Goal: Contribute content: Add original content to the website for others to see

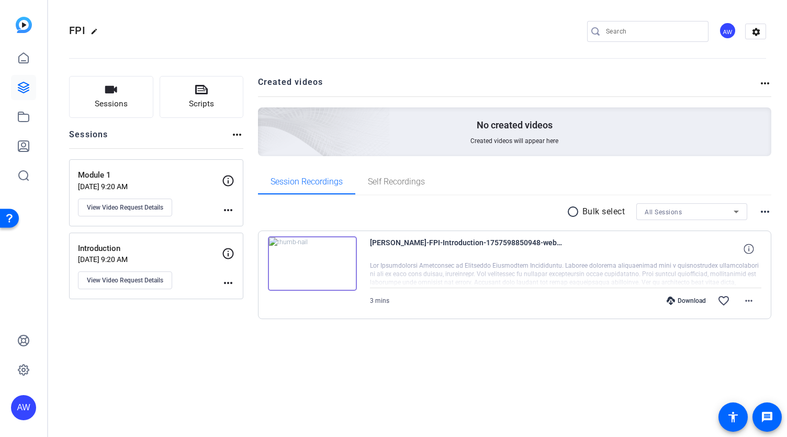
click at [124, 177] on p "Module 1" at bounding box center [150, 175] width 144 height 12
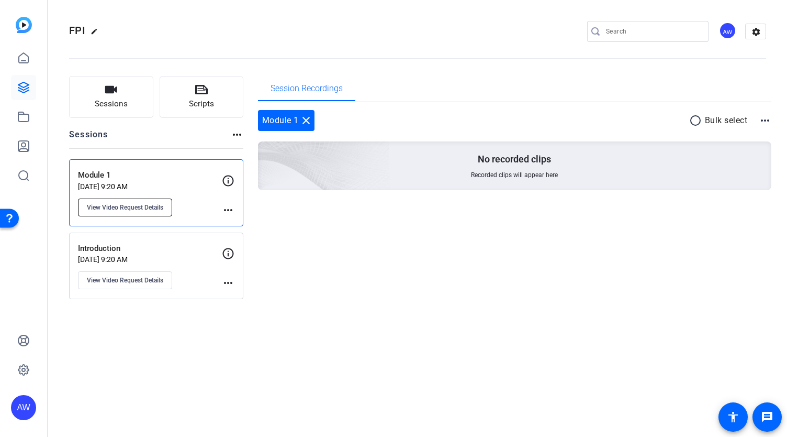
click at [151, 203] on span "View Video Request Details" at bounding box center [125, 207] width 76 height 8
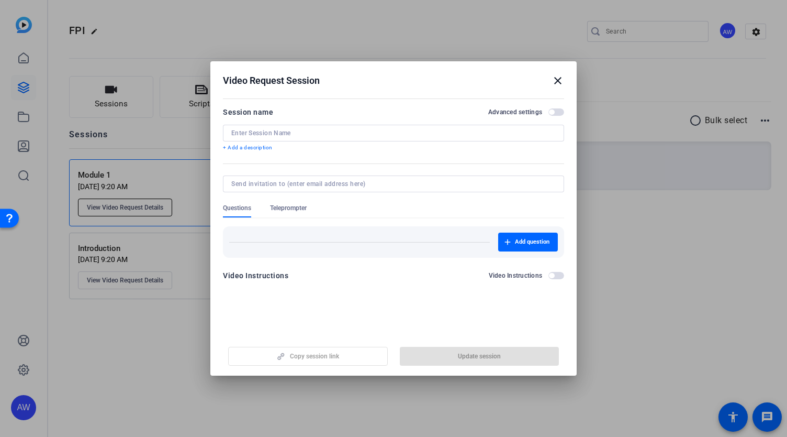
type input "Module 1"
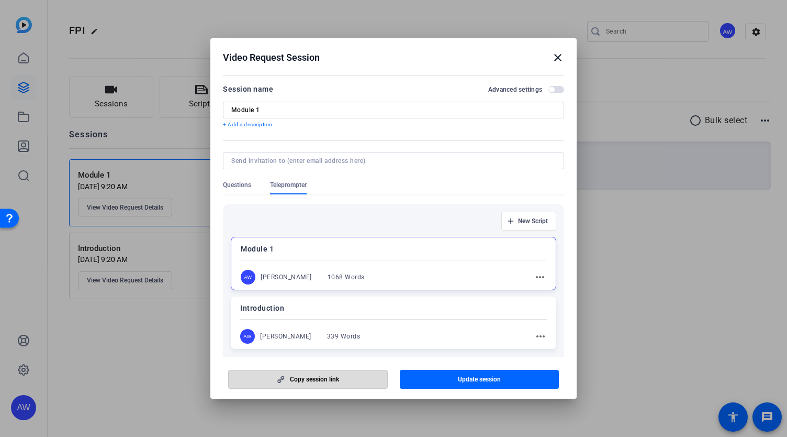
click at [329, 385] on span "button" at bounding box center [308, 379] width 159 height 25
click at [534, 276] on mat-icon "more_horiz" at bounding box center [540, 277] width 13 height 13
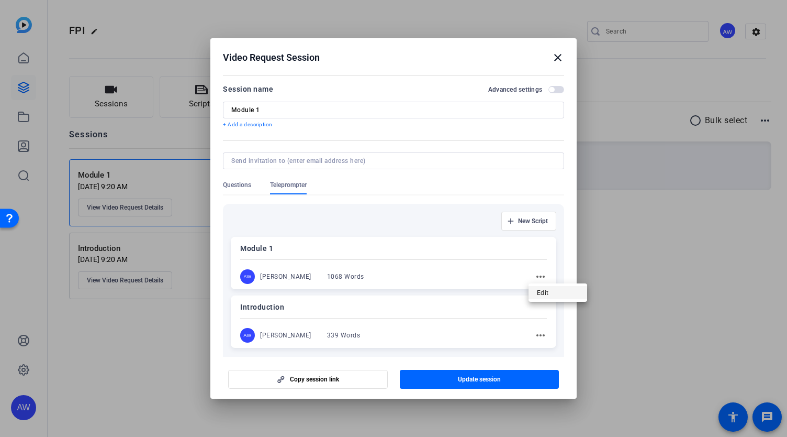
click at [543, 293] on span "Edit" at bounding box center [558, 292] width 42 height 13
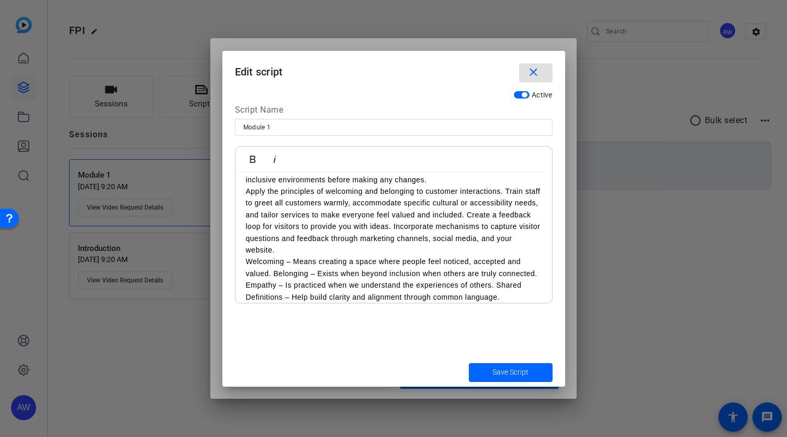
scroll to position [1074, 0]
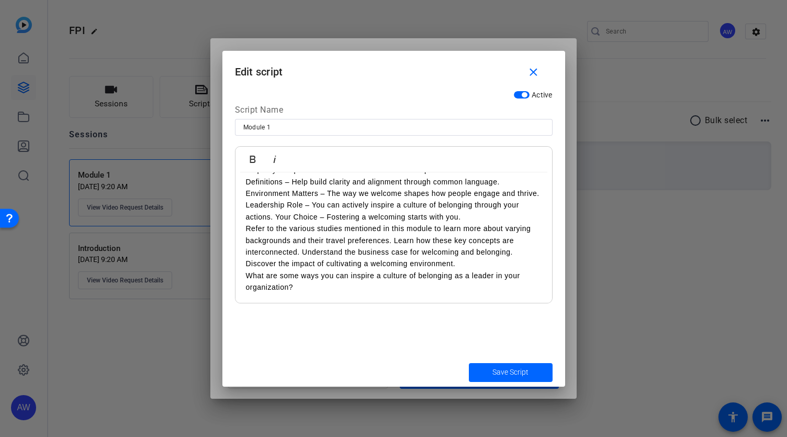
click at [461, 228] on p "Refer to the various studies mentioned in this module to learn more about varyi…" at bounding box center [394, 246] width 296 height 47
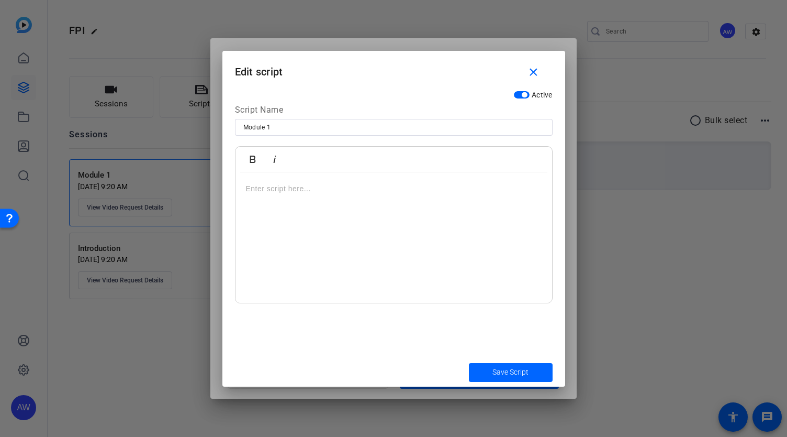
click at [428, 202] on div at bounding box center [394, 237] width 317 height 131
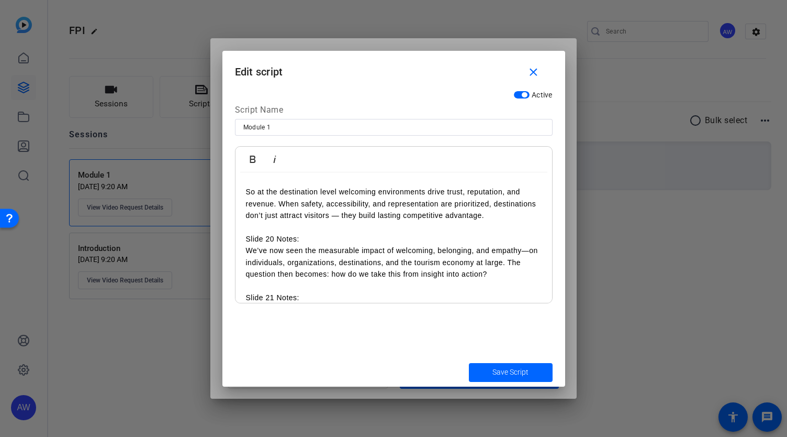
scroll to position [3003, 0]
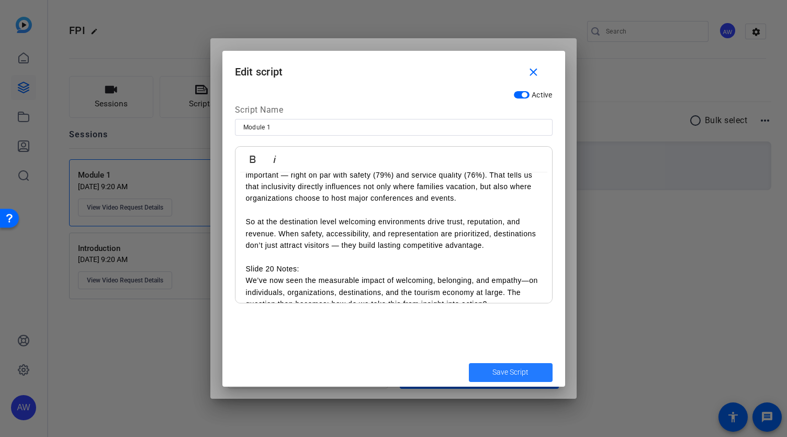
click at [508, 382] on span "submit" at bounding box center [511, 372] width 84 height 25
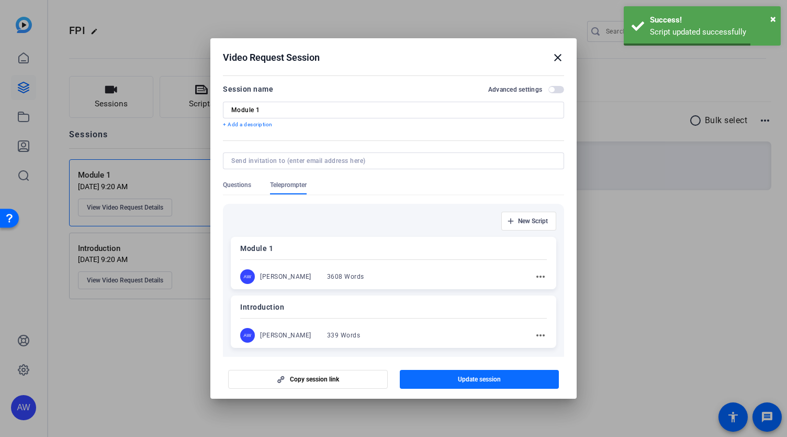
click at [506, 375] on span "button" at bounding box center [480, 379] width 160 height 25
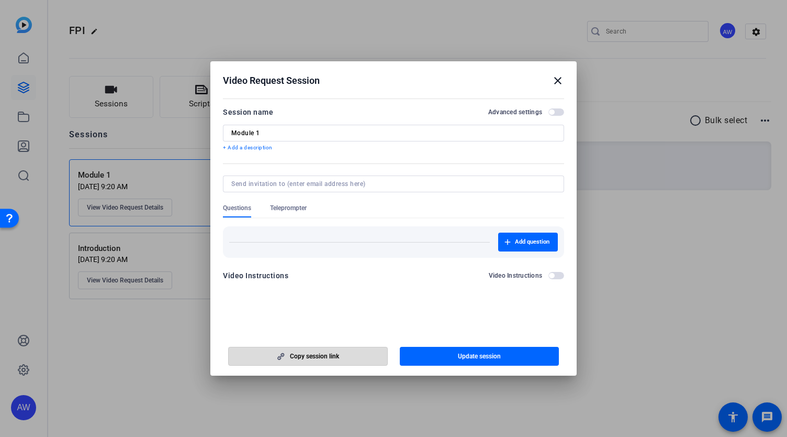
click at [306, 348] on span "button" at bounding box center [308, 355] width 159 height 25
click at [296, 212] on span "Teleprompter" at bounding box center [288, 208] width 37 height 8
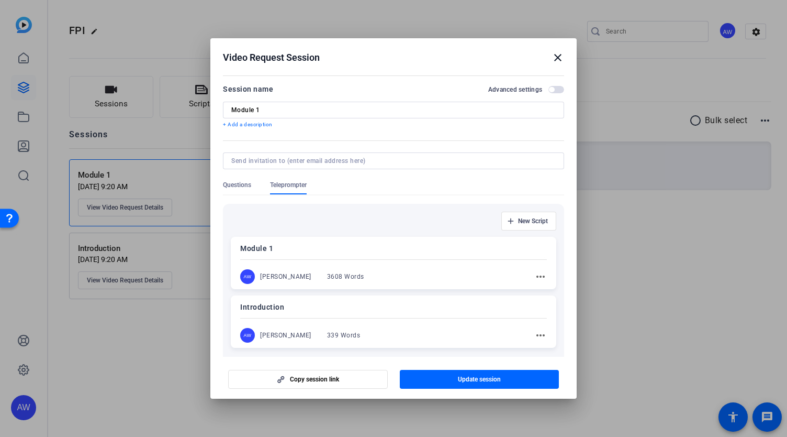
click at [357, 262] on div "Module 1 AW Ava Wells 3608 Words more_horiz" at bounding box center [394, 263] width 326 height 52
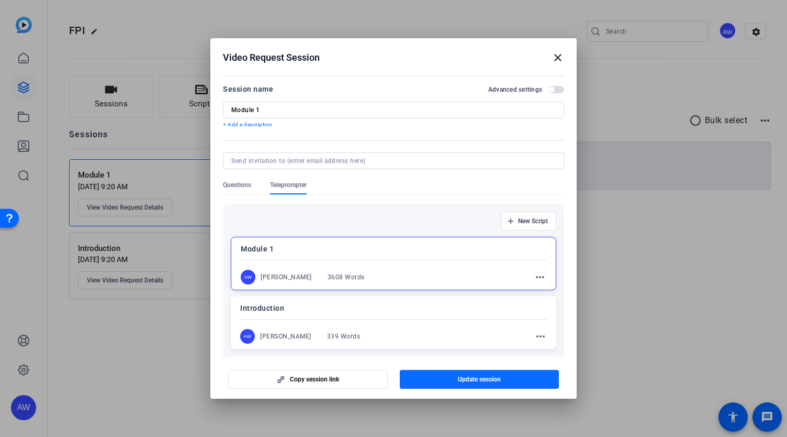
click at [429, 379] on span "button" at bounding box center [480, 379] width 160 height 25
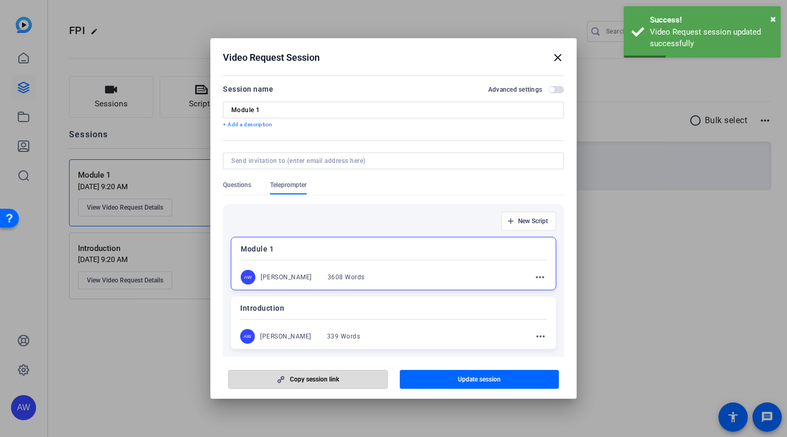
click at [291, 379] on span "Copy session link" at bounding box center [314, 379] width 49 height 8
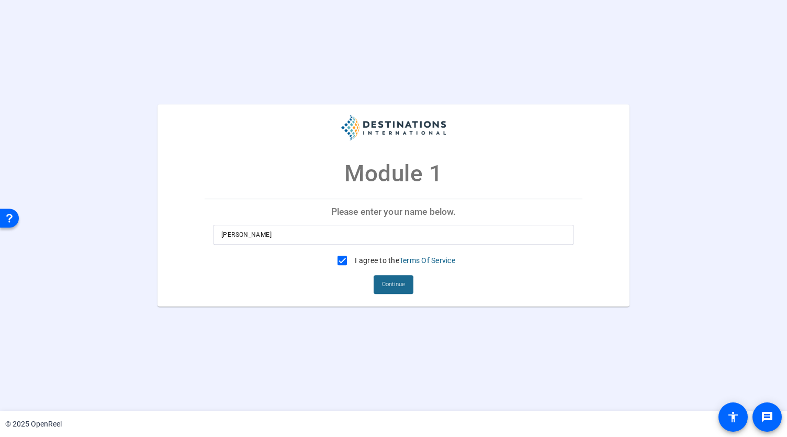
drag, startPoint x: 0, startPoint y: 0, endPoint x: 403, endPoint y: 286, distance: 494.5
click at [403, 286] on span "Continue" at bounding box center [393, 284] width 23 height 16
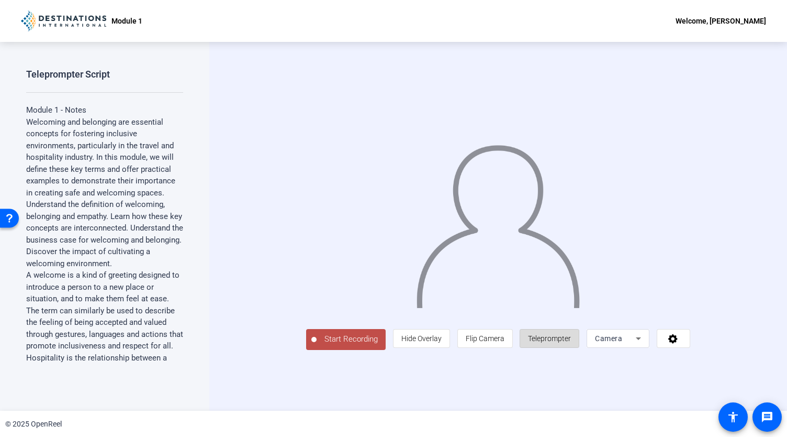
click at [571, 342] on span "Teleprompter" at bounding box center [549, 338] width 43 height 8
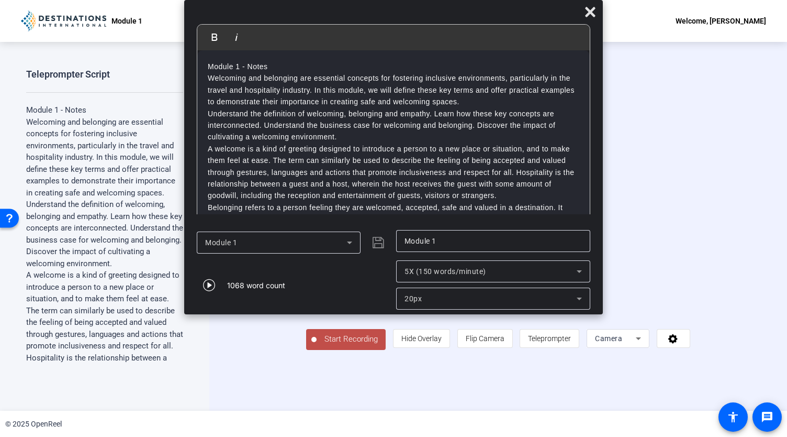
click at [483, 264] on div "5X (150 words/minute)" at bounding box center [493, 271] width 177 height 22
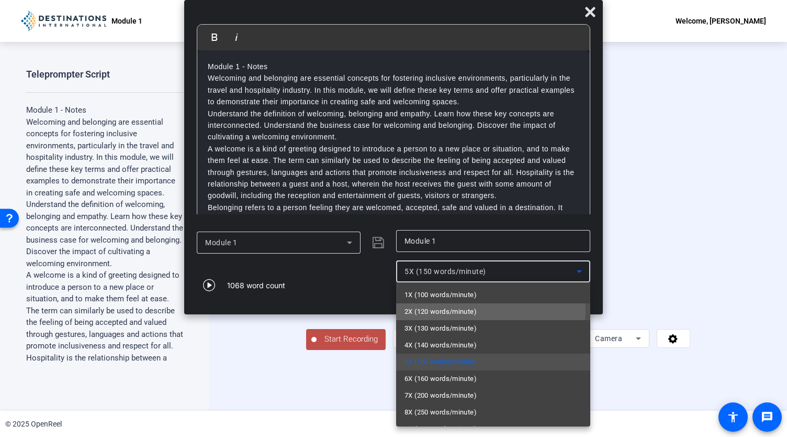
click at [470, 312] on span "2X (120 words/minute)" at bounding box center [441, 311] width 72 height 13
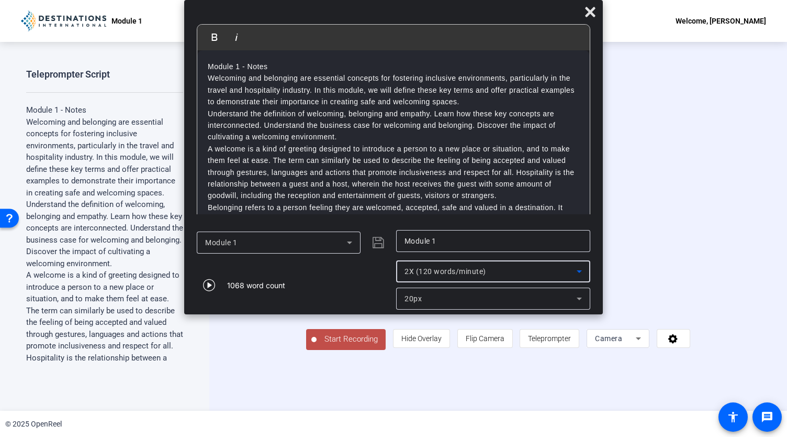
click at [317, 345] on span "Start Recording" at bounding box center [351, 339] width 69 height 12
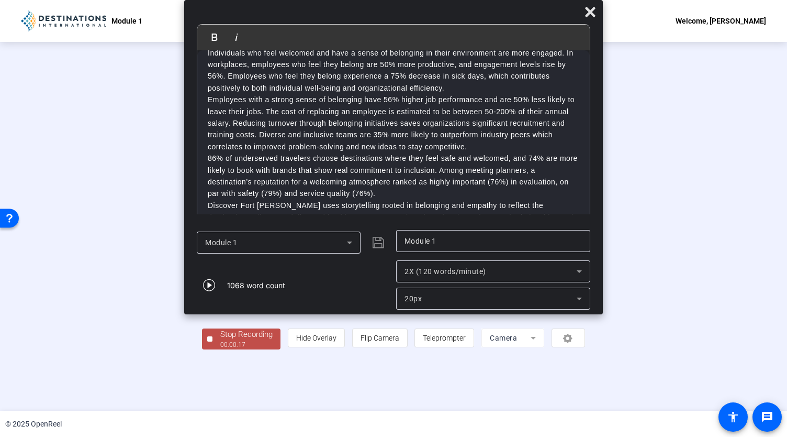
scroll to position [423, 0]
click at [580, 10] on span at bounding box center [590, 11] width 25 height 25
click at [220, 340] on div "Stop Recording" at bounding box center [246, 334] width 52 height 12
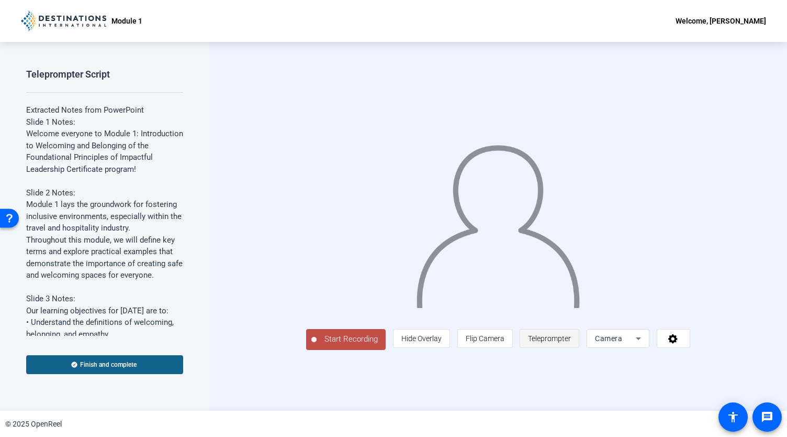
click at [571, 348] on span "Teleprompter" at bounding box center [549, 338] width 43 height 20
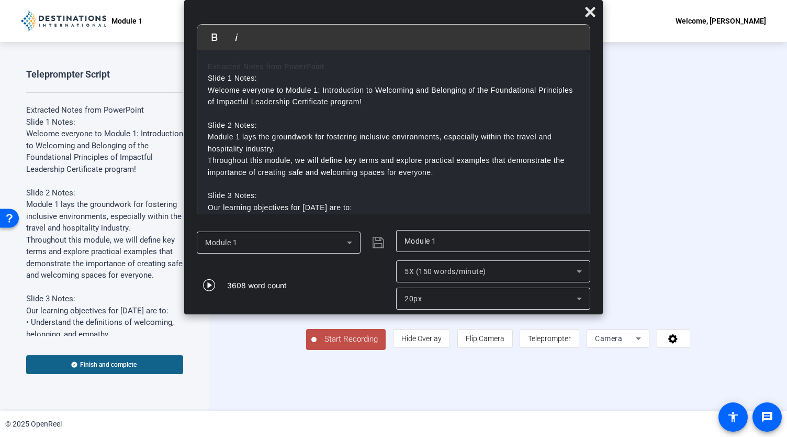
click at [466, 275] on span "5X (150 words/minute)" at bounding box center [446, 271] width 82 height 8
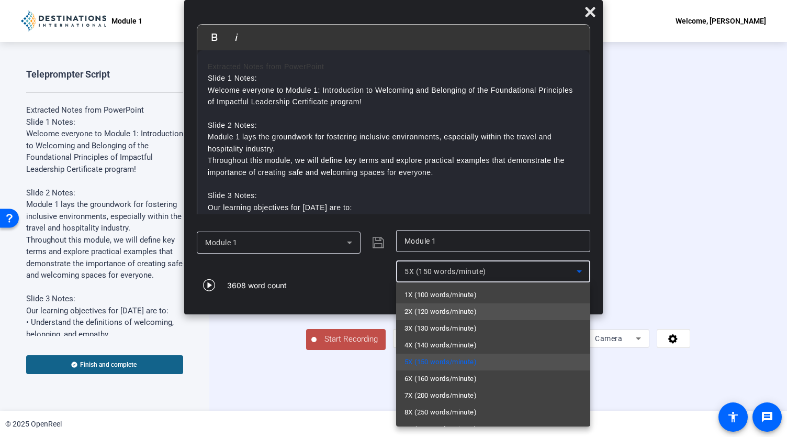
click at [461, 310] on span "2X (120 words/minute)" at bounding box center [441, 311] width 72 height 13
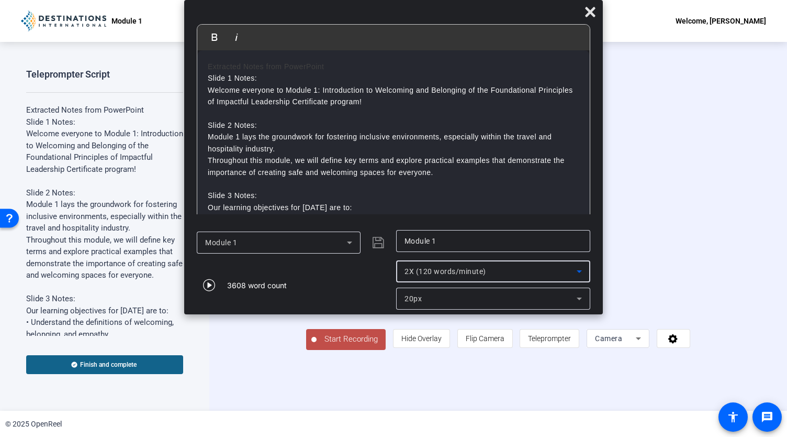
click at [317, 345] on span "Start Recording" at bounding box center [351, 339] width 69 height 12
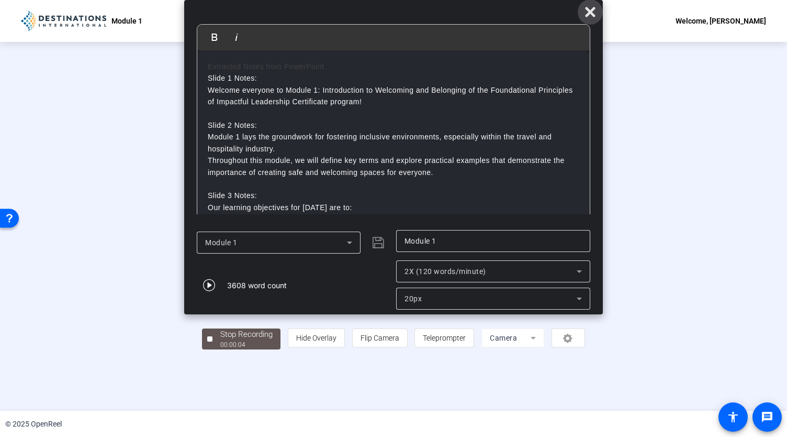
click at [592, 11] on icon at bounding box center [590, 12] width 10 height 10
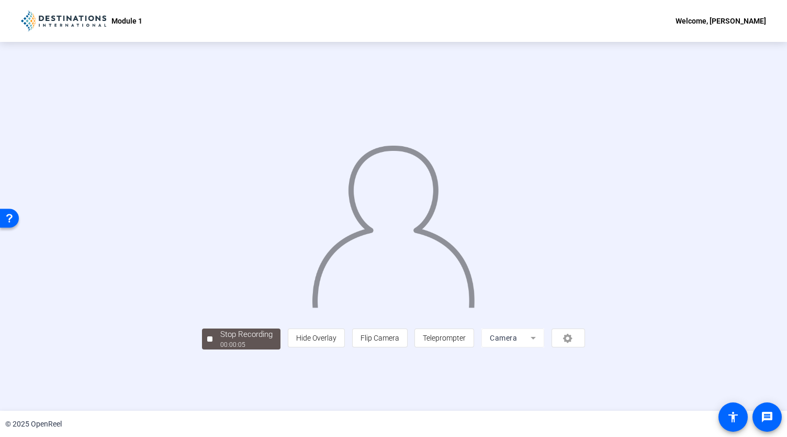
click at [220, 349] on div "00:00:05" at bounding box center [246, 344] width 52 height 9
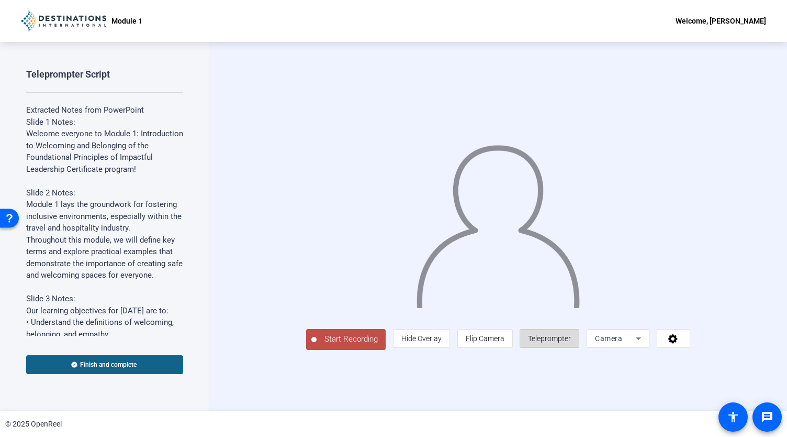
click at [571, 342] on span "Teleprompter" at bounding box center [549, 338] width 43 height 8
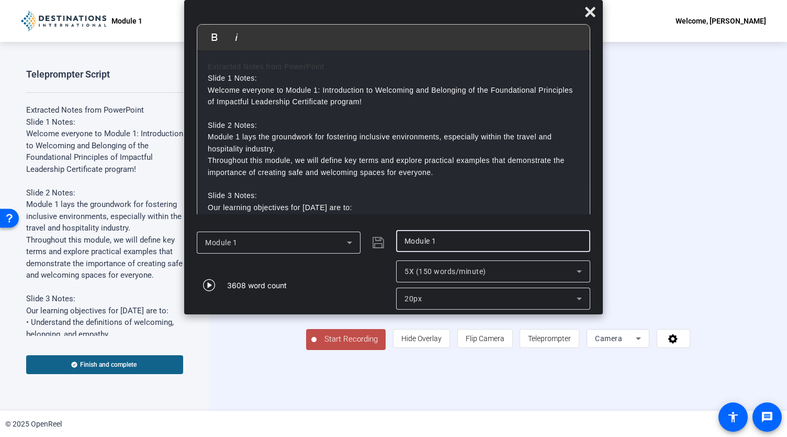
click at [467, 240] on input "Module 1" at bounding box center [493, 241] width 177 height 13
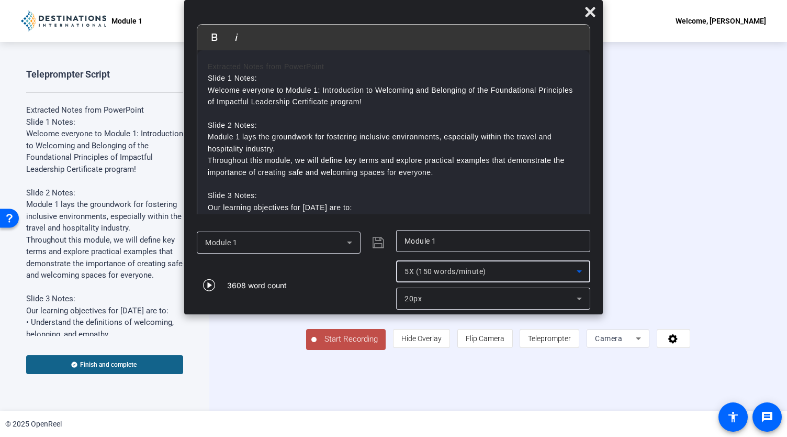
click at [462, 270] on span "5X (150 words/minute)" at bounding box center [446, 271] width 82 height 8
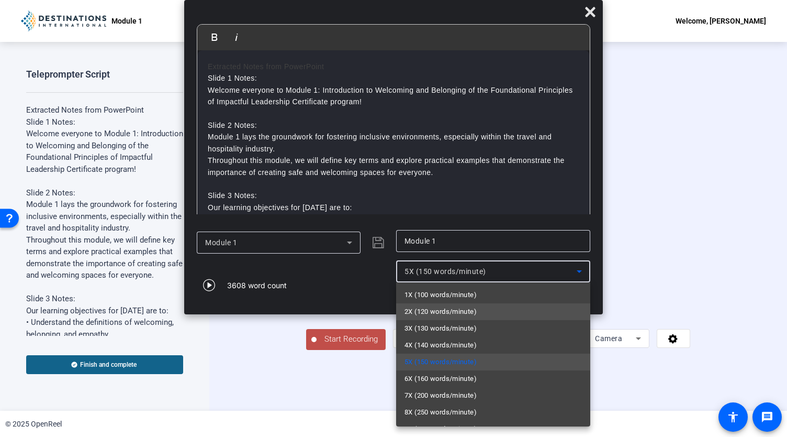
click at [462, 309] on span "2X (120 words/minute)" at bounding box center [441, 311] width 72 height 13
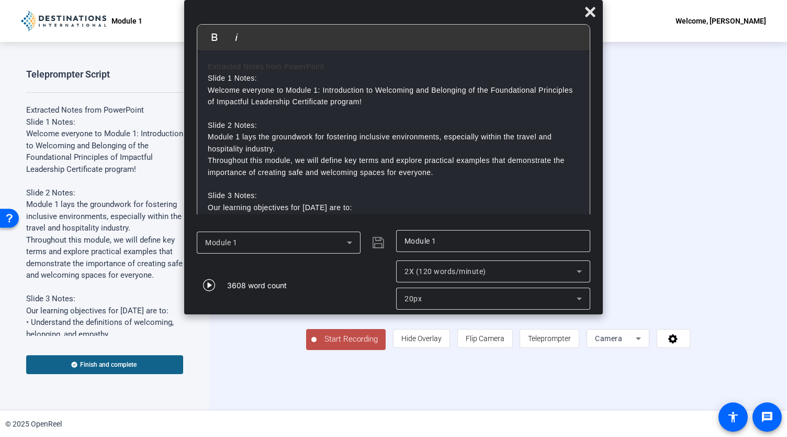
click at [317, 345] on span "Start Recording" at bounding box center [351, 339] width 69 height 12
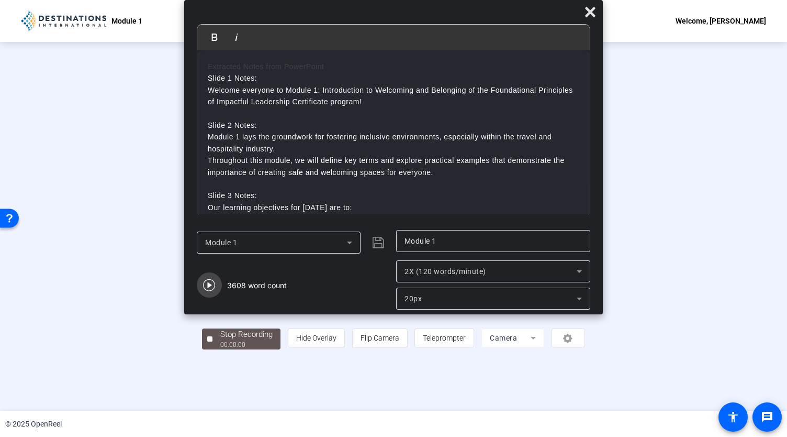
click at [210, 283] on icon "button" at bounding box center [209, 285] width 13 height 13
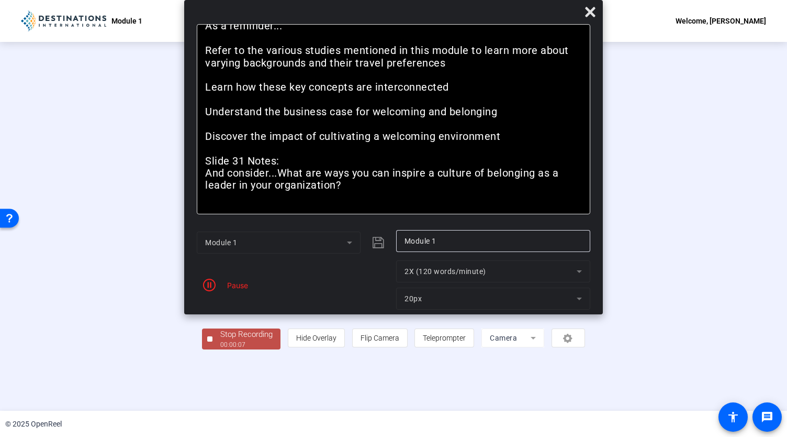
click at [439, 271] on mat-form-field "2X (120 words/minute)" at bounding box center [493, 271] width 194 height 22
click at [463, 273] on mat-form-field "2X (120 words/minute)" at bounding box center [493, 271] width 194 height 22
click at [212, 285] on icon "button" at bounding box center [209, 285] width 13 height 13
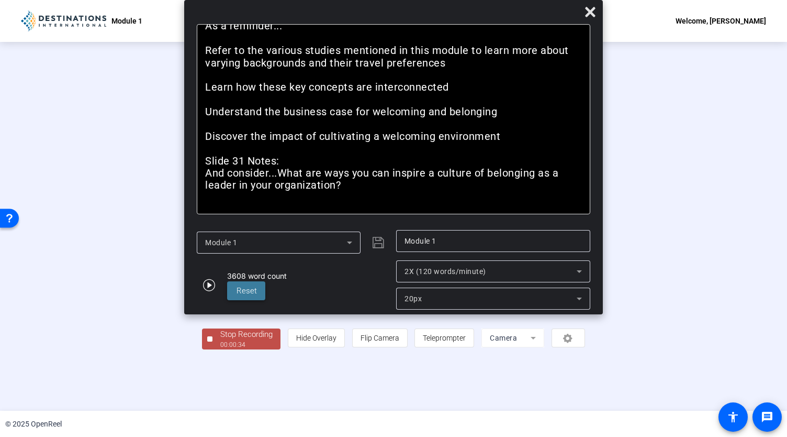
click at [251, 284] on span at bounding box center [246, 290] width 38 height 25
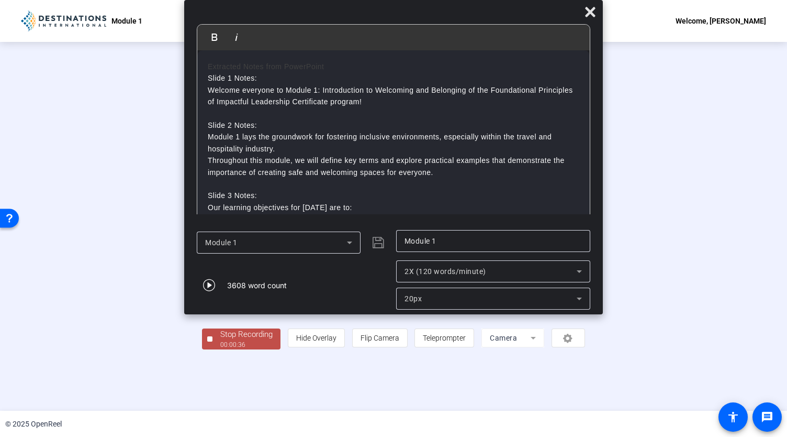
click at [429, 270] on span "2X (120 words/minute)" at bounding box center [446, 271] width 82 height 8
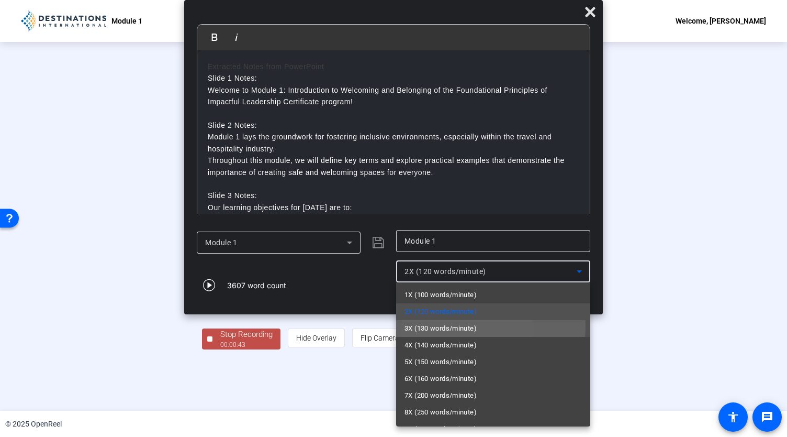
click at [427, 324] on span "3X (130 words/minute)" at bounding box center [441, 328] width 72 height 13
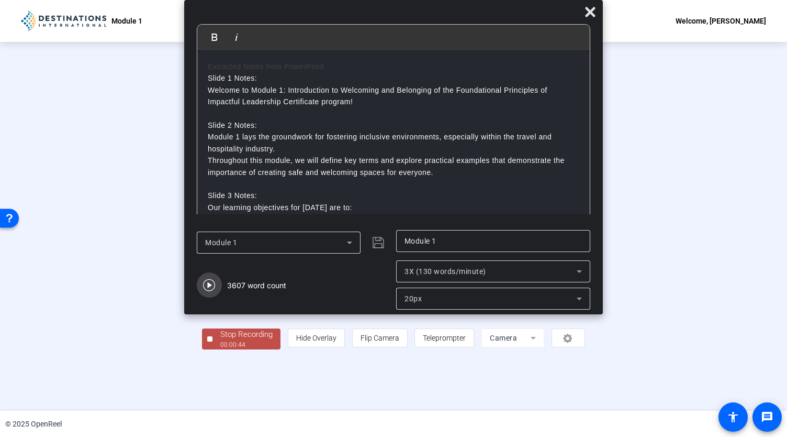
click at [211, 284] on icon "button" at bounding box center [209, 285] width 13 height 13
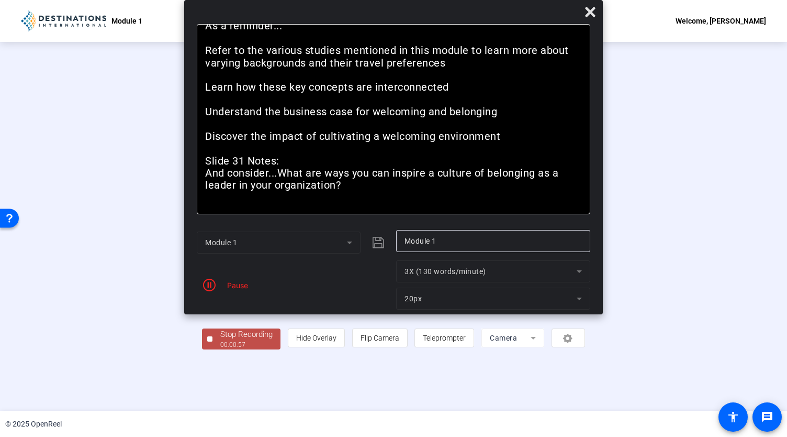
click at [211, 284] on icon "button" at bounding box center [209, 285] width 13 height 13
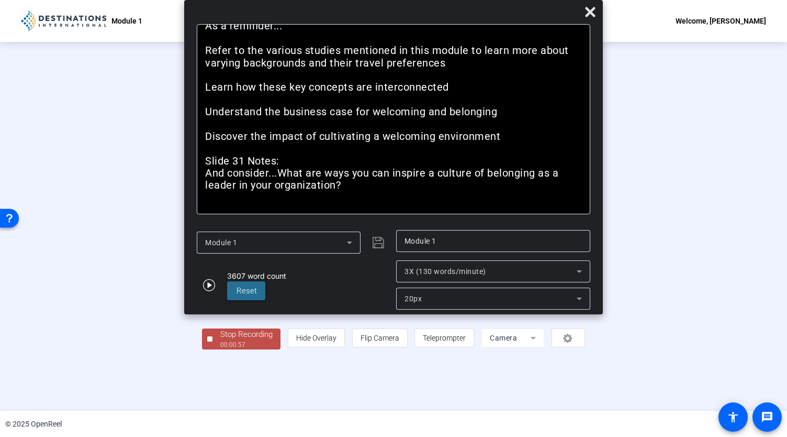
click at [259, 290] on span at bounding box center [246, 290] width 38 height 25
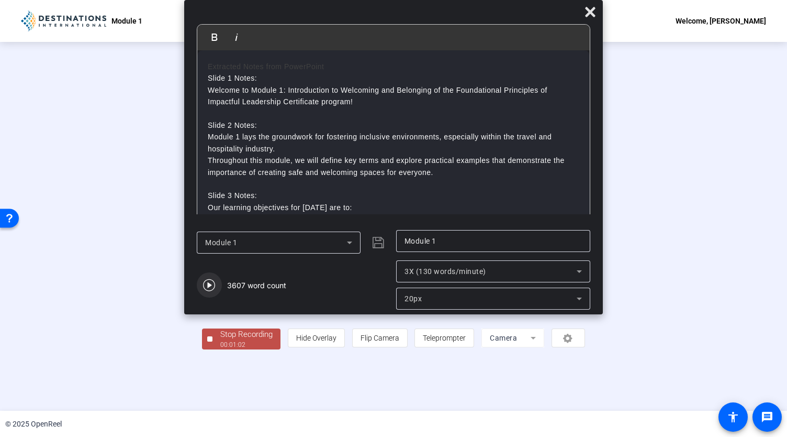
click at [214, 283] on icon "button" at bounding box center [209, 285] width 12 height 12
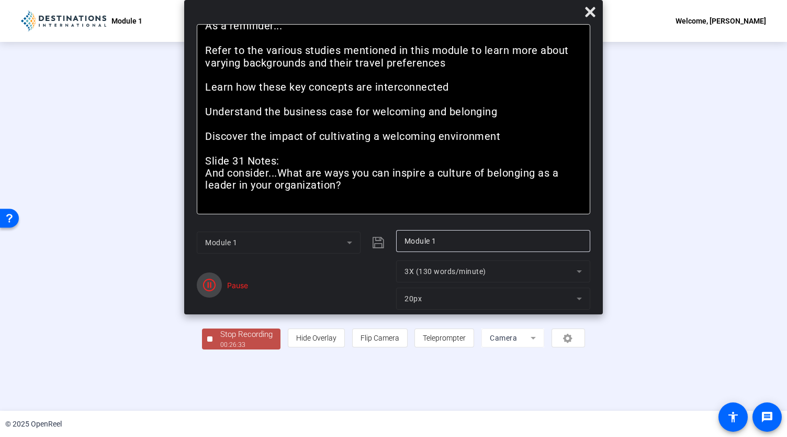
drag, startPoint x: 214, startPoint y: 283, endPoint x: 205, endPoint y: 287, distance: 10.1
click at [205, 287] on icon "button" at bounding box center [209, 285] width 13 height 13
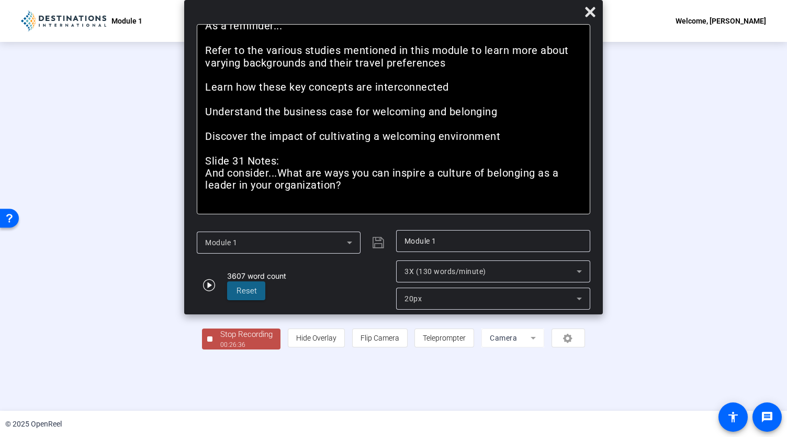
drag, startPoint x: 253, startPoint y: 64, endPoint x: 254, endPoint y: 98, distance: 34.0
click at [214, 285] on icon "button" at bounding box center [209, 285] width 13 height 13
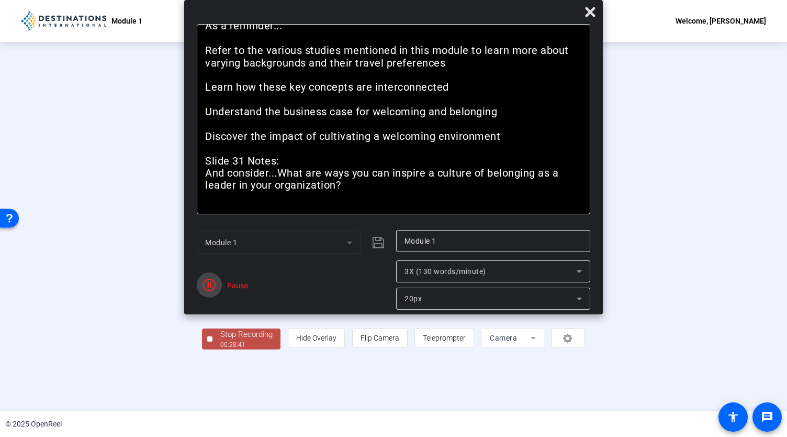
drag, startPoint x: 214, startPoint y: 285, endPoint x: 206, endPoint y: 286, distance: 7.9
click at [206, 286] on icon "button" at bounding box center [209, 285] width 13 height 13
click at [220, 340] on div "Stop Recording" at bounding box center [246, 334] width 52 height 12
